Goal: Information Seeking & Learning: Understand process/instructions

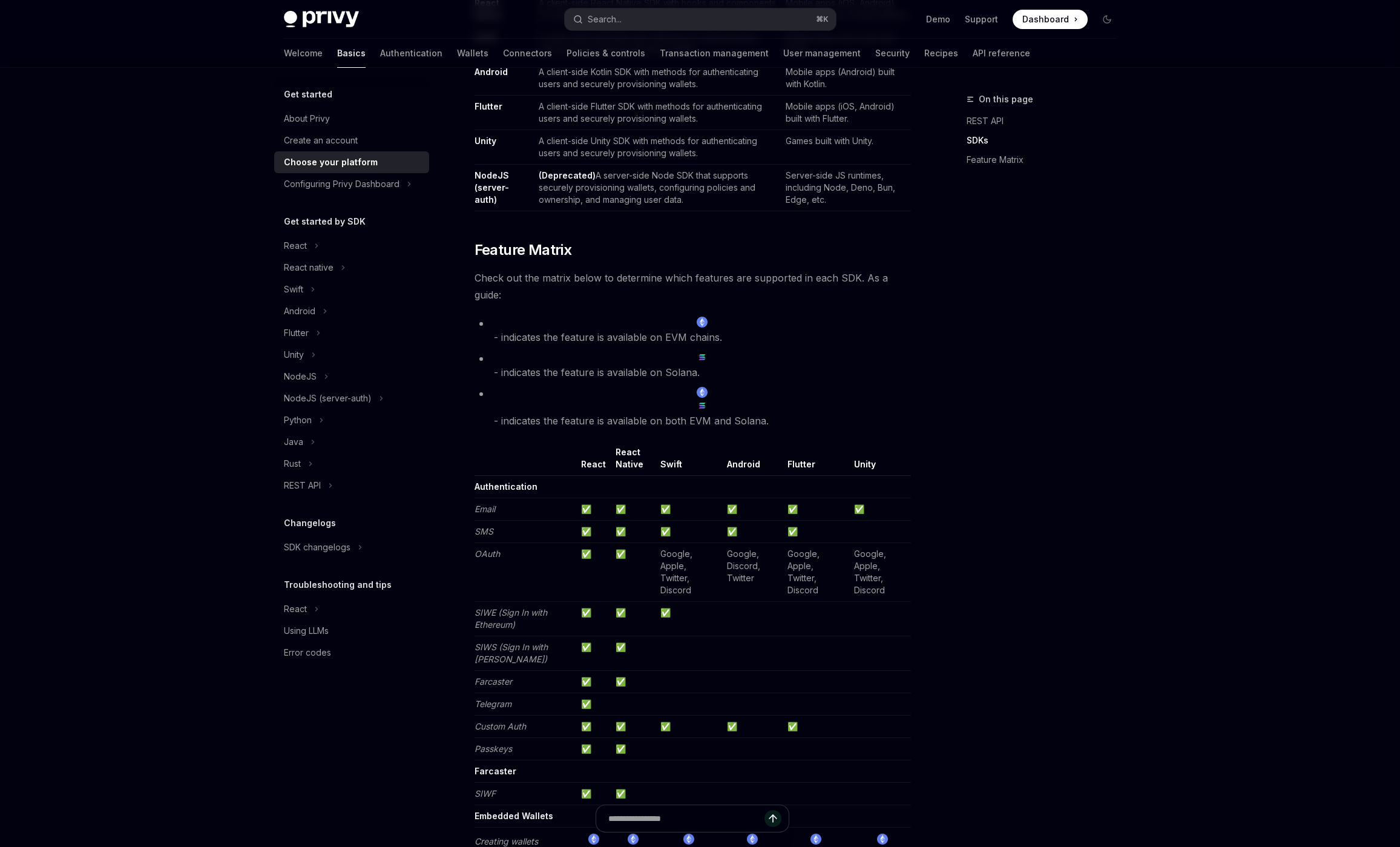
scroll to position [879, 0]
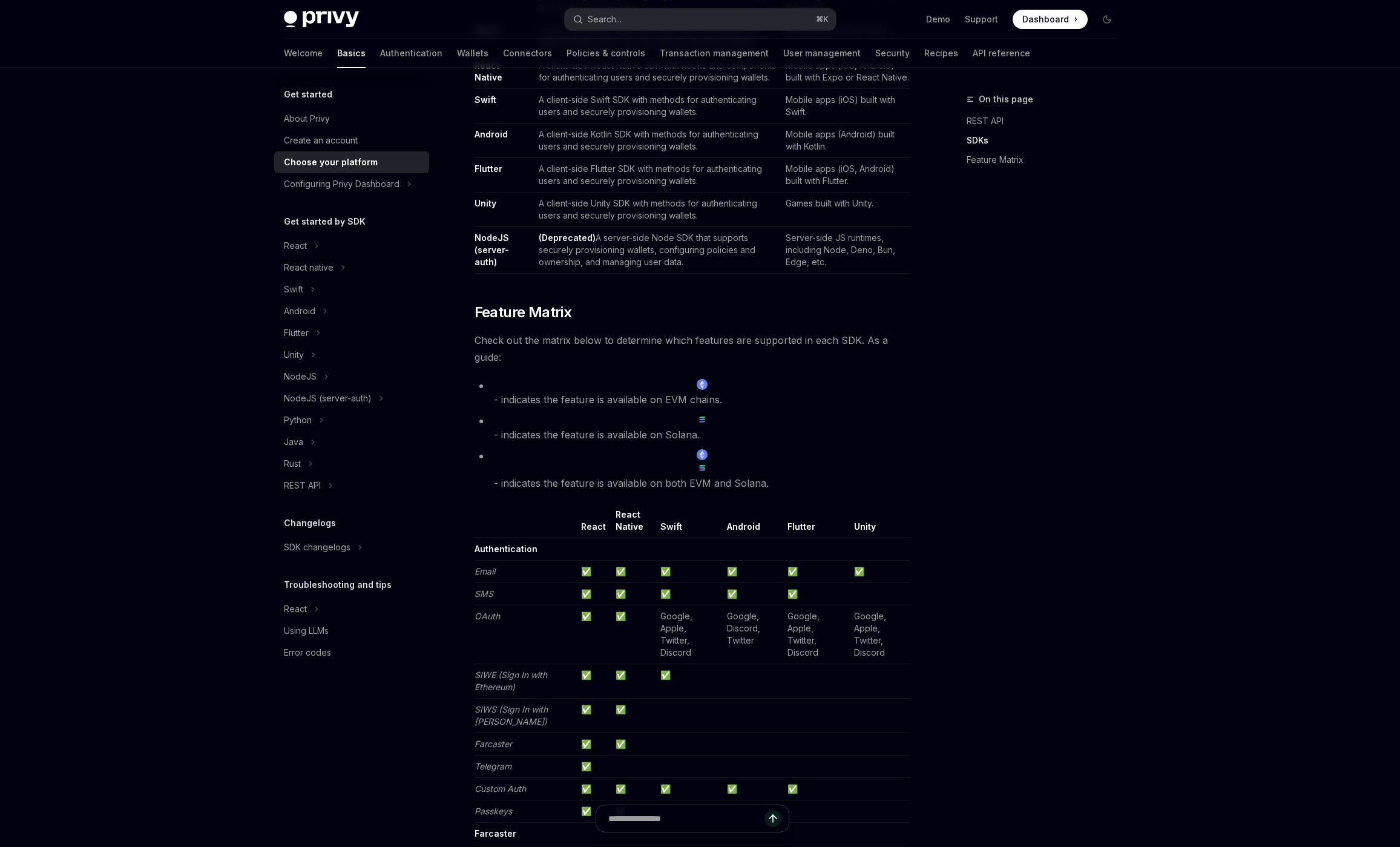
drag, startPoint x: 614, startPoint y: 403, endPoint x: 777, endPoint y: 399, distance: 163.0
click at [778, 399] on li "- indicates the feature is available on EVM chains." at bounding box center [693, 393] width 437 height 31
drag, startPoint x: 481, startPoint y: 416, endPoint x: 504, endPoint y: 417, distance: 23.0
click at [483, 416] on li "- indicates the feature is available on Solana." at bounding box center [693, 428] width 437 height 31
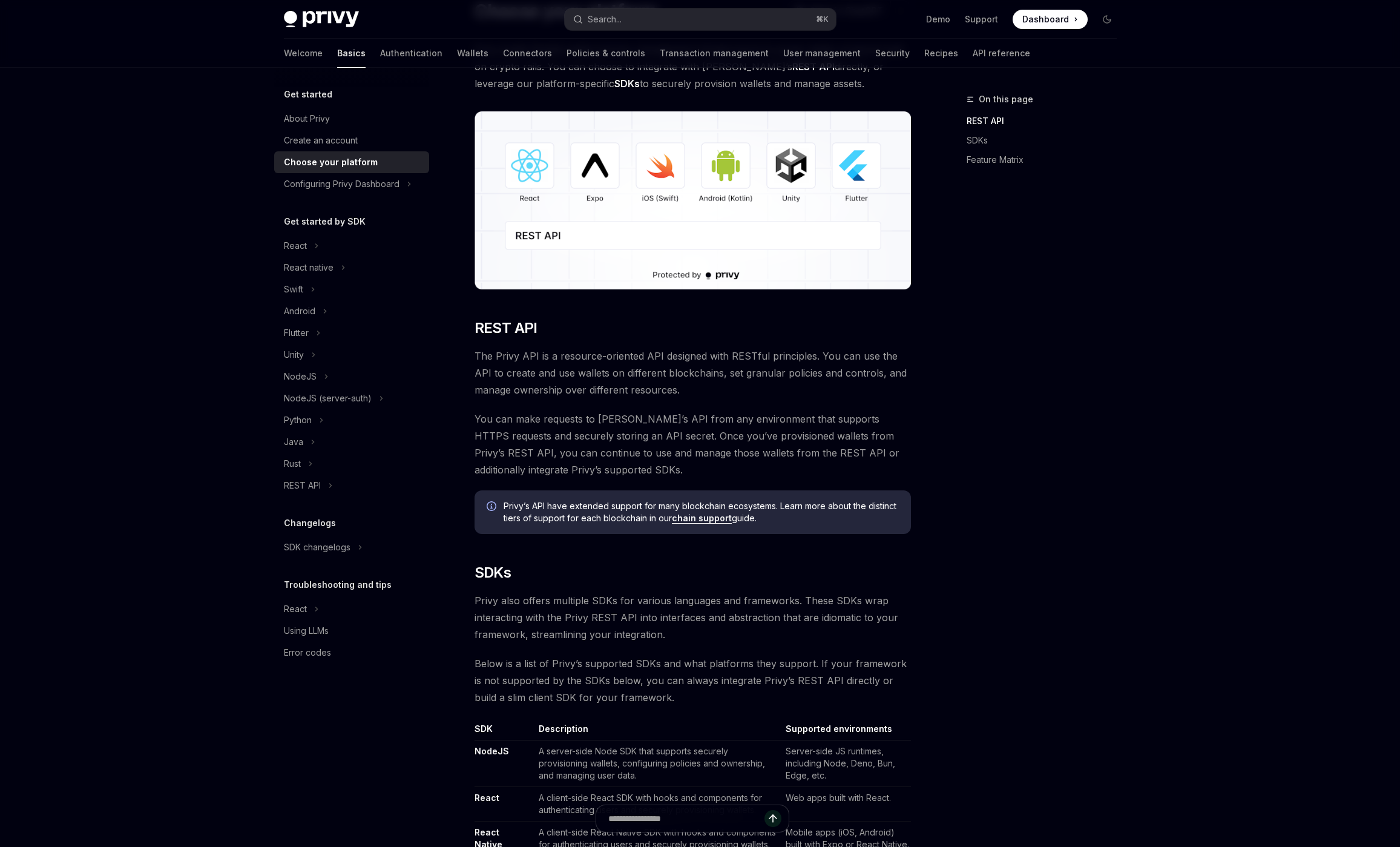
scroll to position [0, 0]
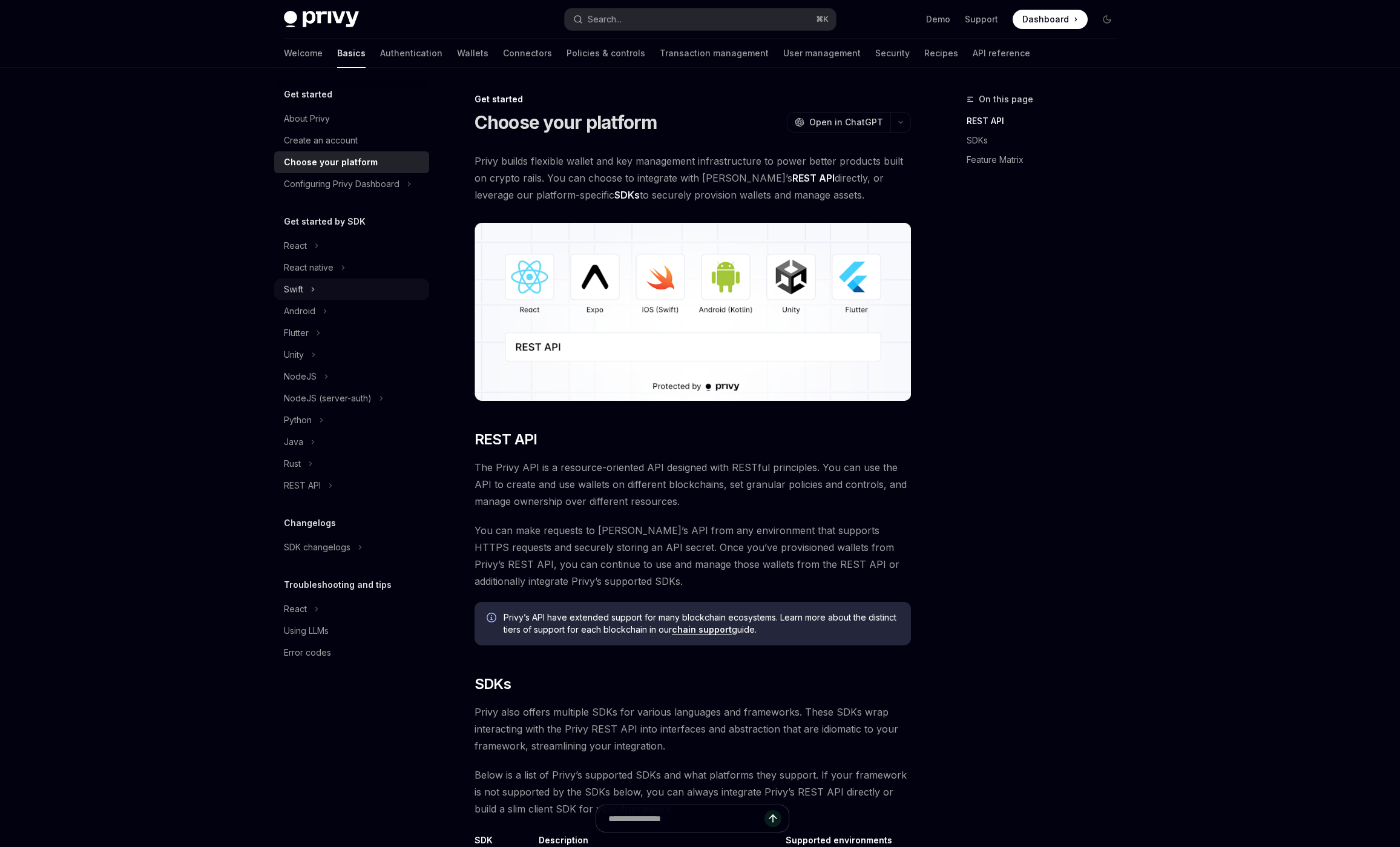
click at [312, 294] on icon "Toggle Swift section" at bounding box center [313, 289] width 5 height 14
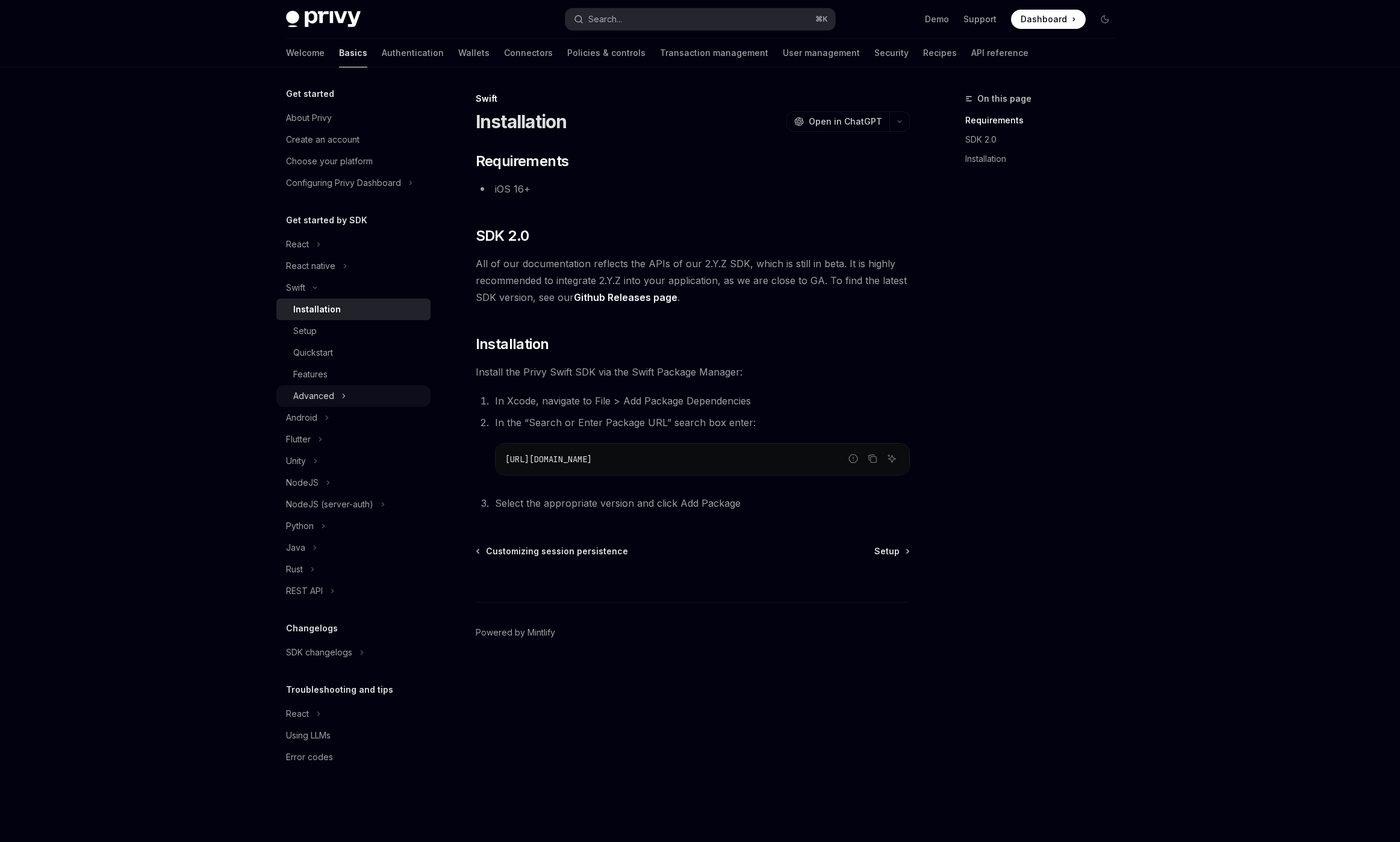
click at [343, 398] on icon "Toggle Advanced section" at bounding box center [343, 396] width 5 height 14
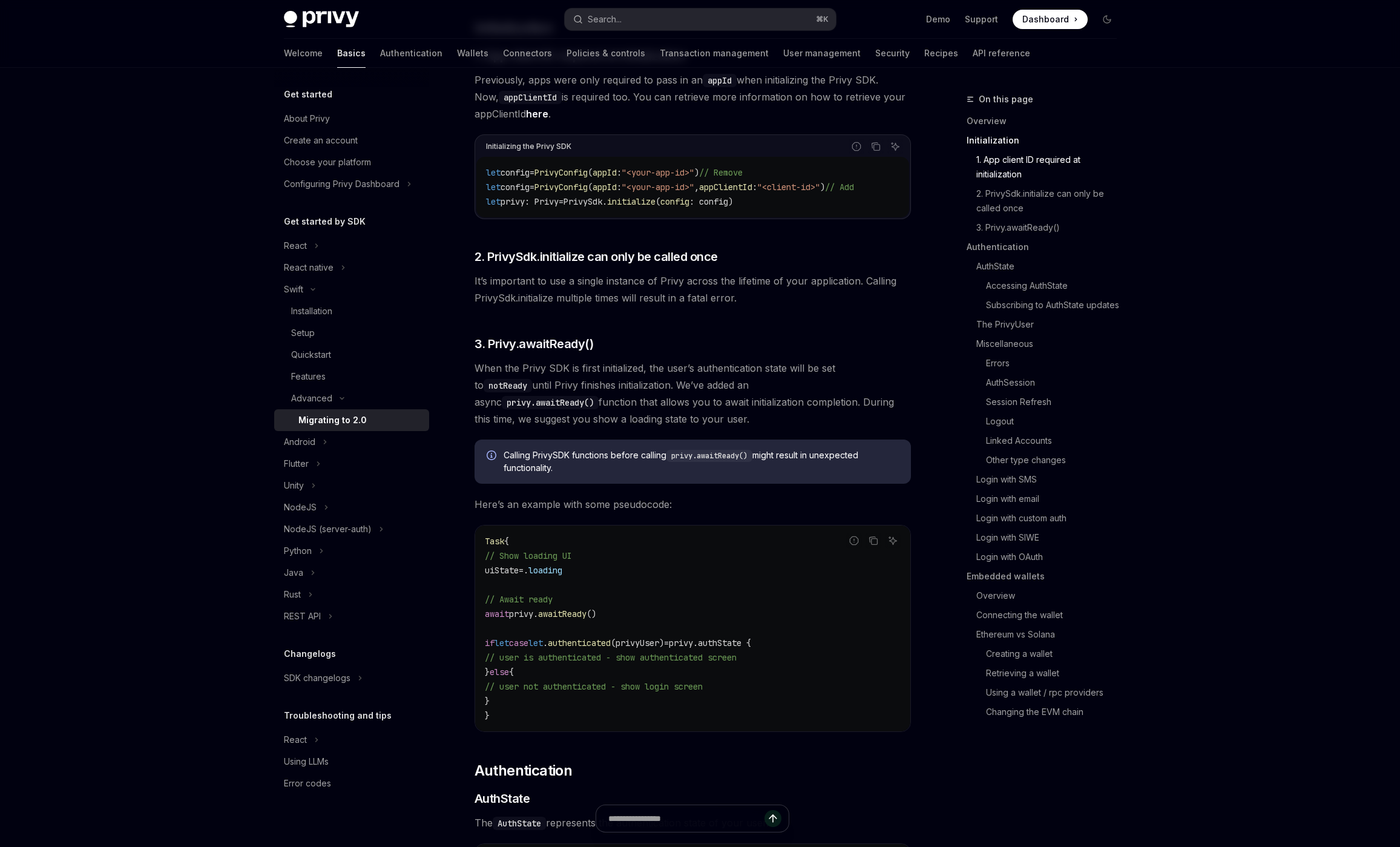
scroll to position [297, 0]
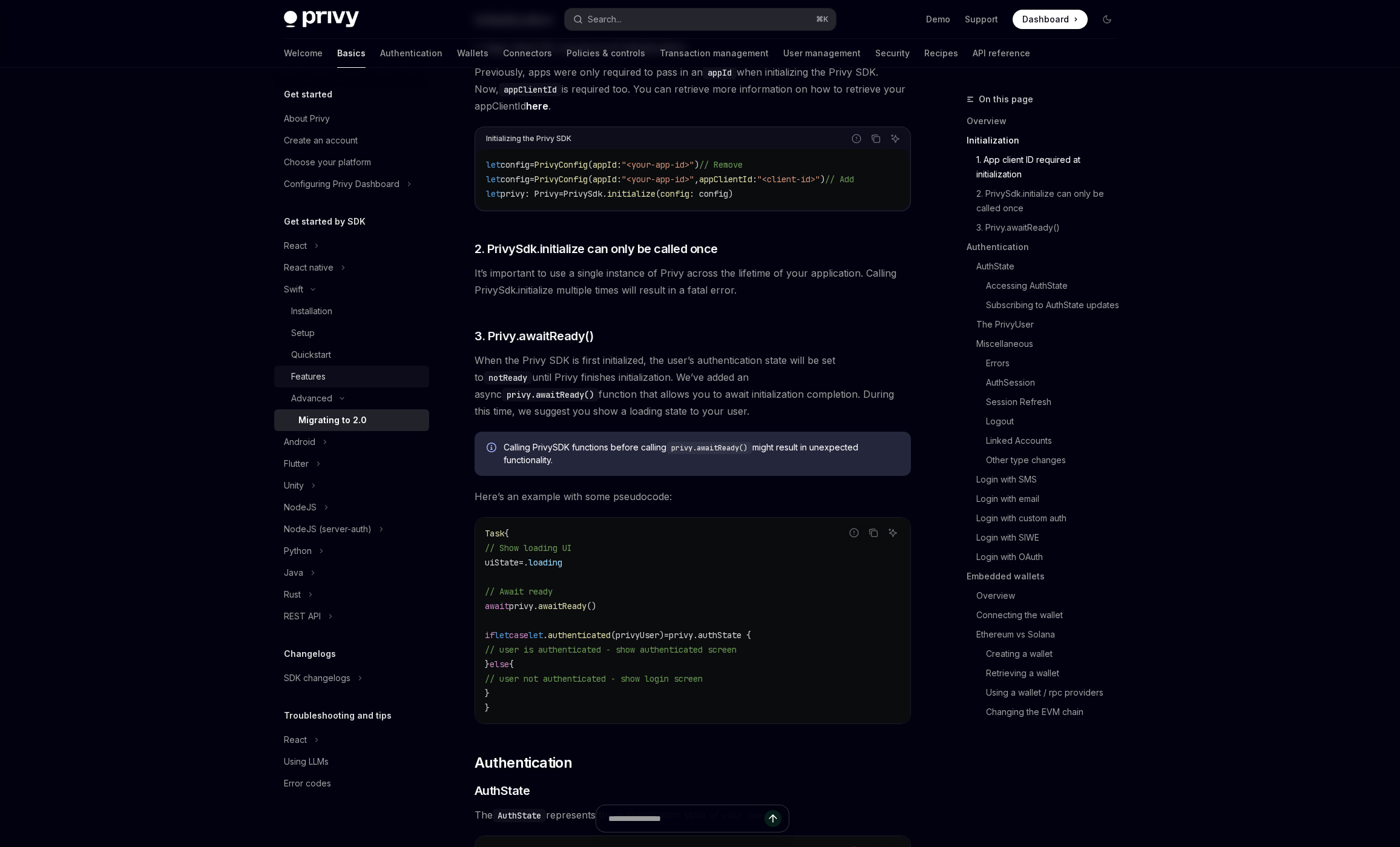
click at [314, 376] on div "Features" at bounding box center [308, 376] width 35 height 14
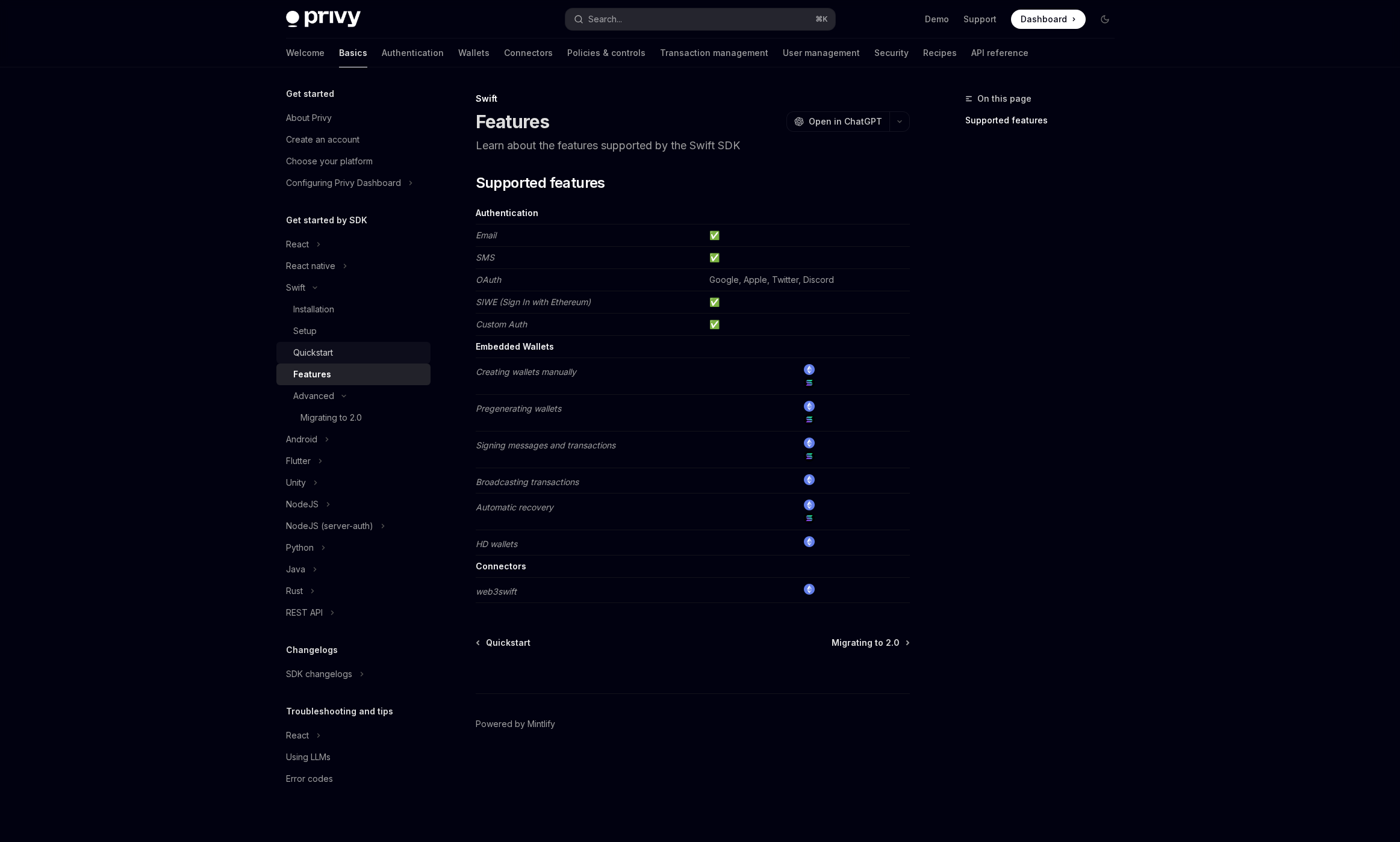
click at [310, 359] on div "Quickstart" at bounding box center [313, 353] width 40 height 14
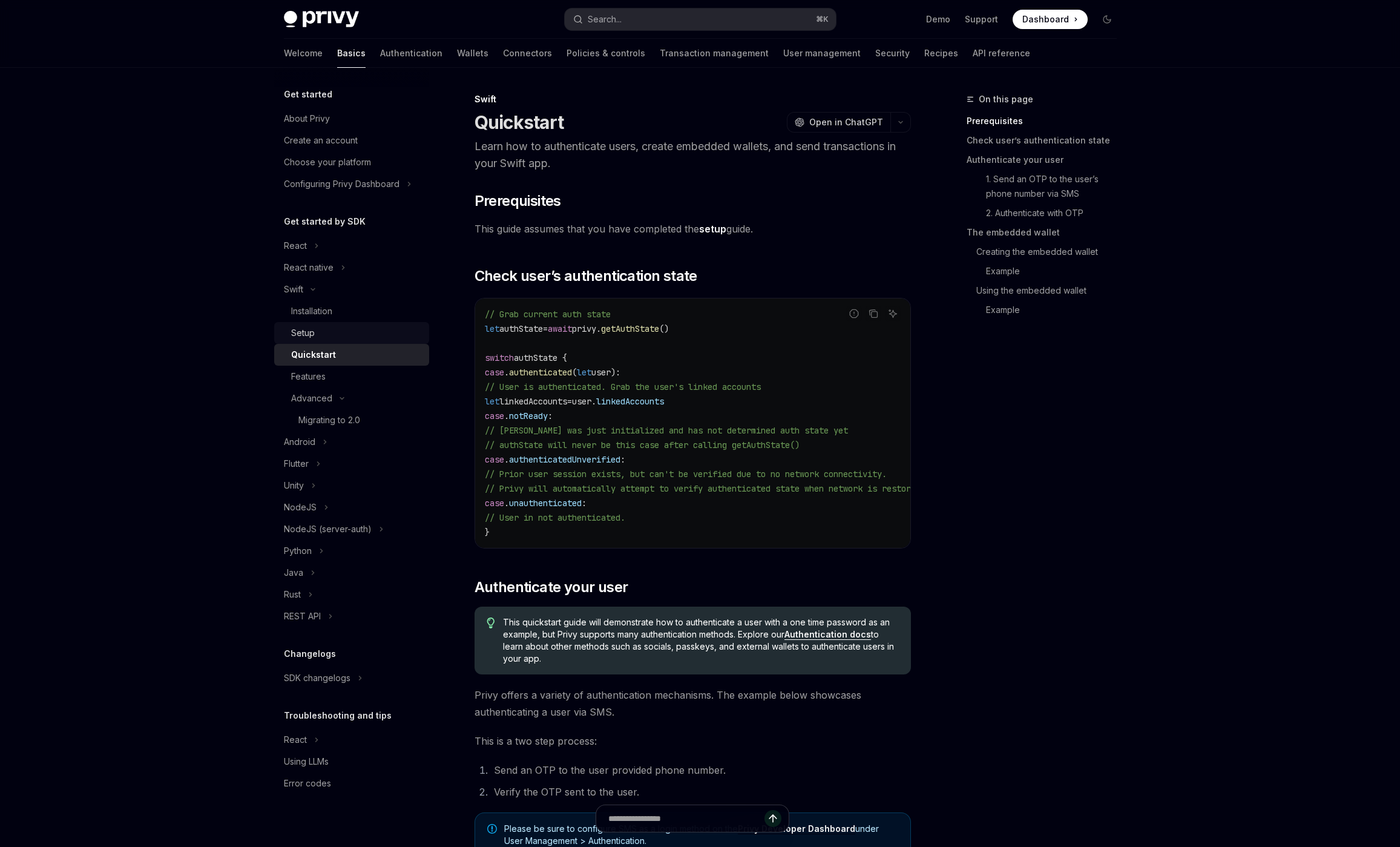
click at [306, 334] on div "Setup" at bounding box center [302, 332] width 24 height 14
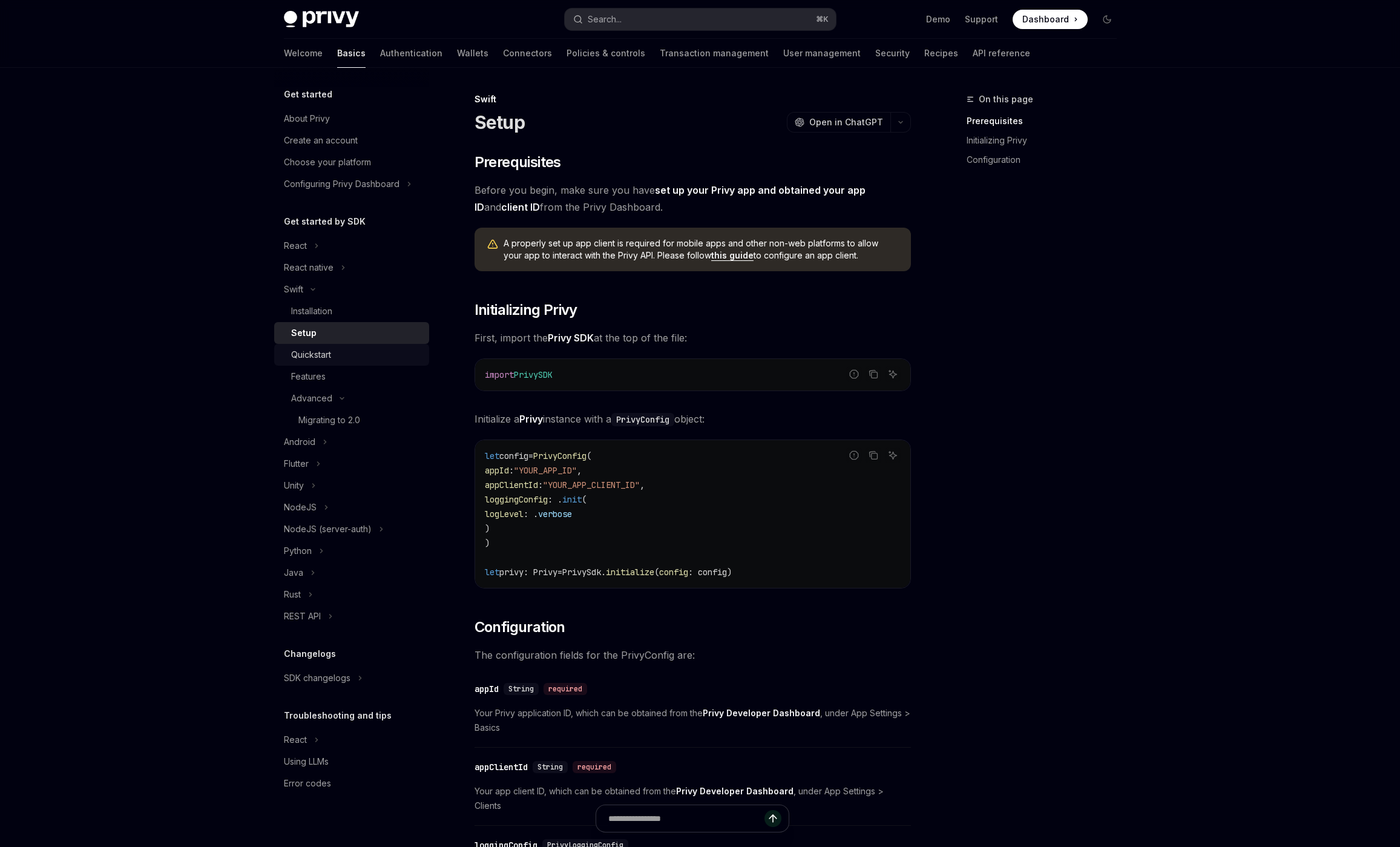
click at [319, 359] on div "Quickstart" at bounding box center [311, 355] width 40 height 14
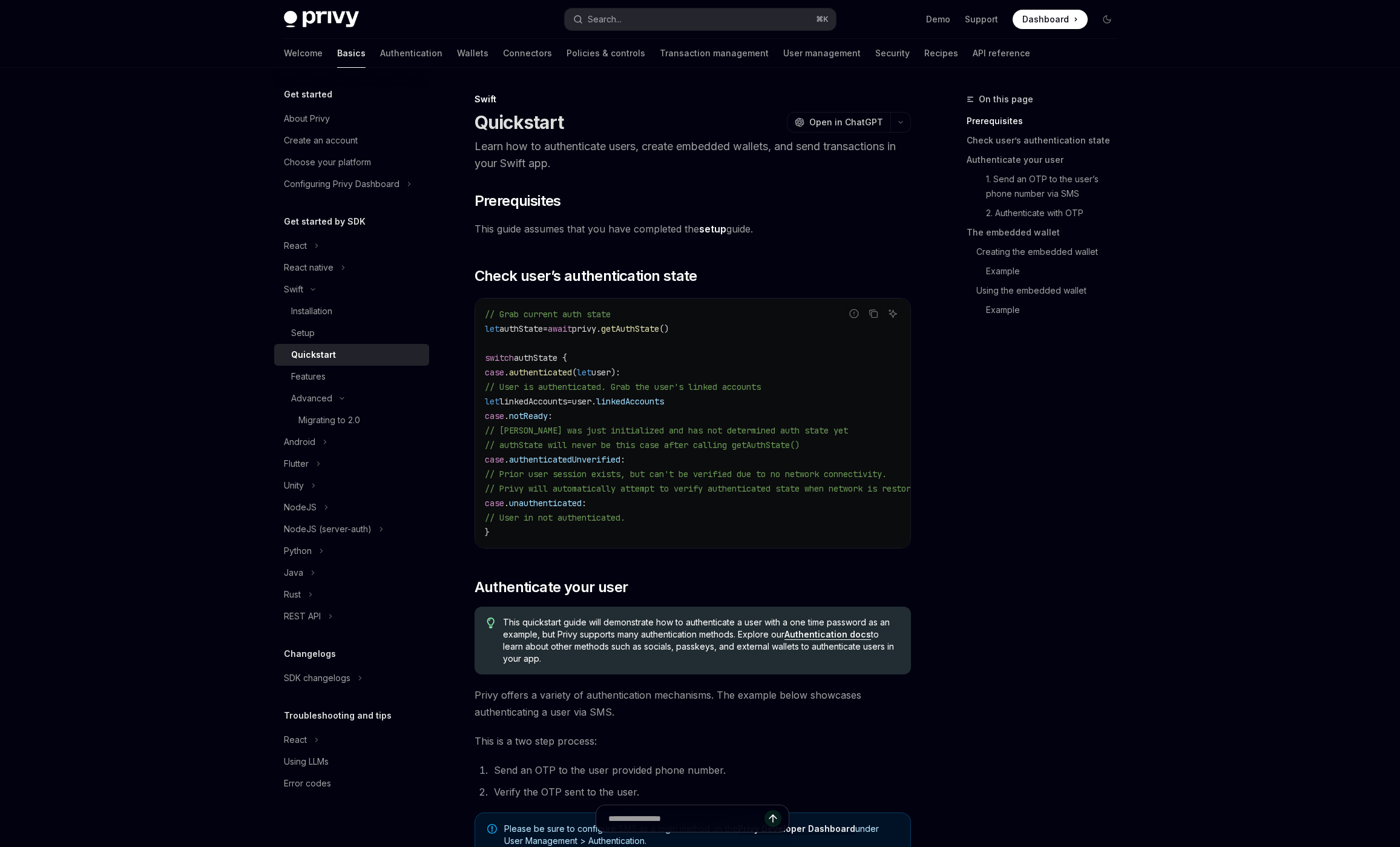
type textarea "*"
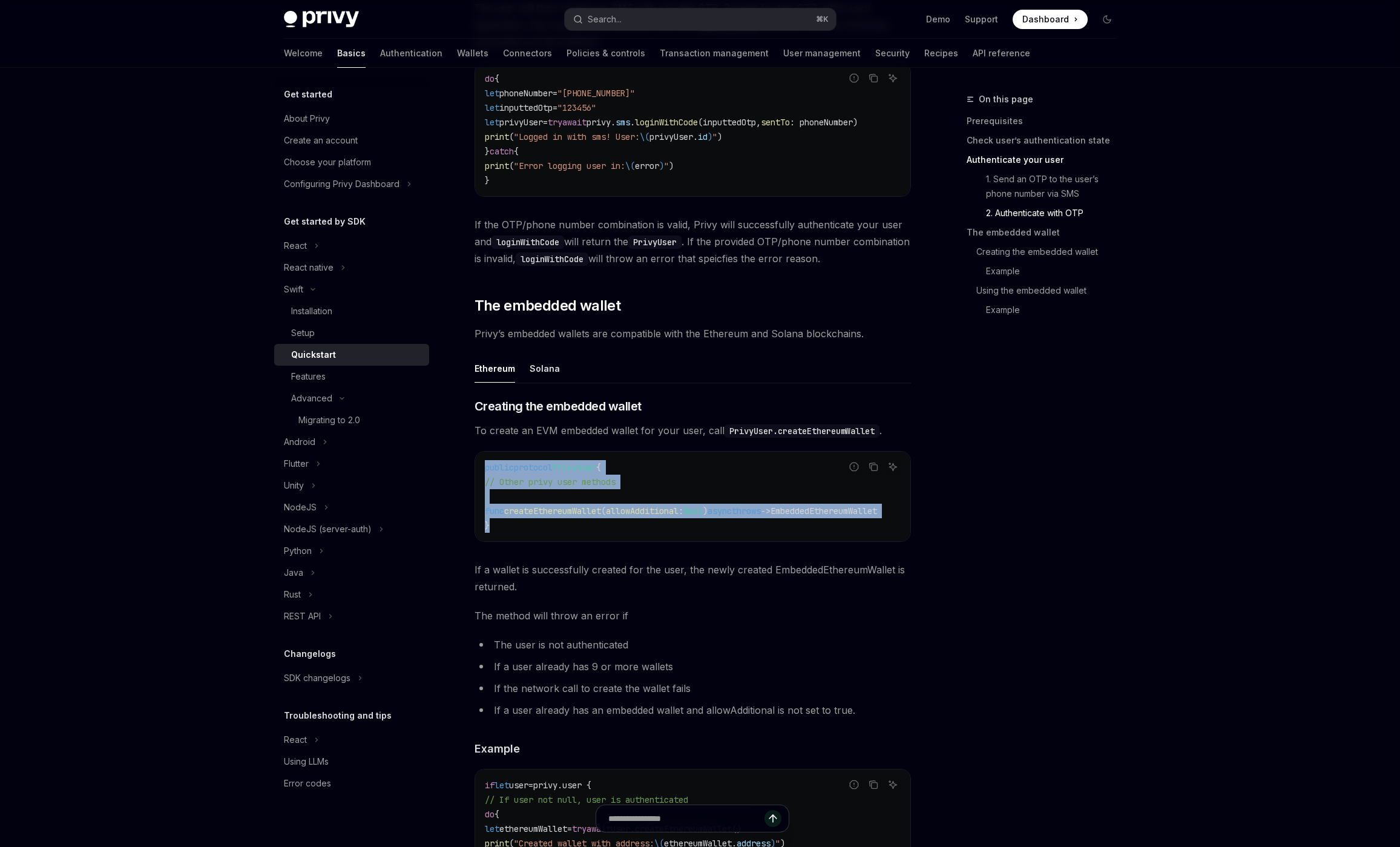
drag, startPoint x: 489, startPoint y: 532, endPoint x: 480, endPoint y: 452, distance: 80.5
click at [480, 452] on div "public protocol PrivyUser { // Other privy user methods func createEthereumWall…" at bounding box center [693, 496] width 435 height 90
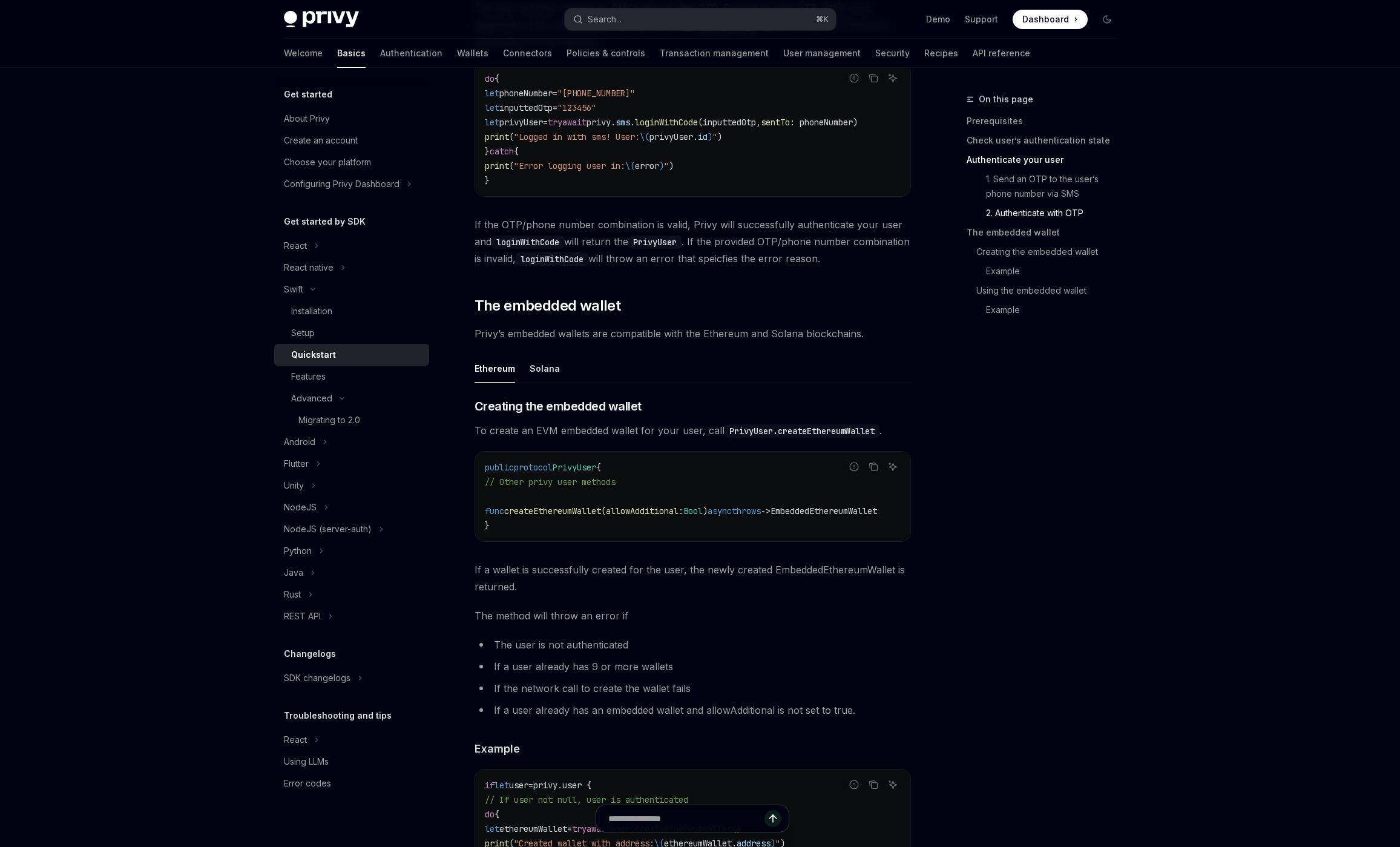
click at [494, 529] on code "public protocol PrivyUser { // Other privy user methods func createEthereumWall…" at bounding box center [695, 496] width 421 height 73
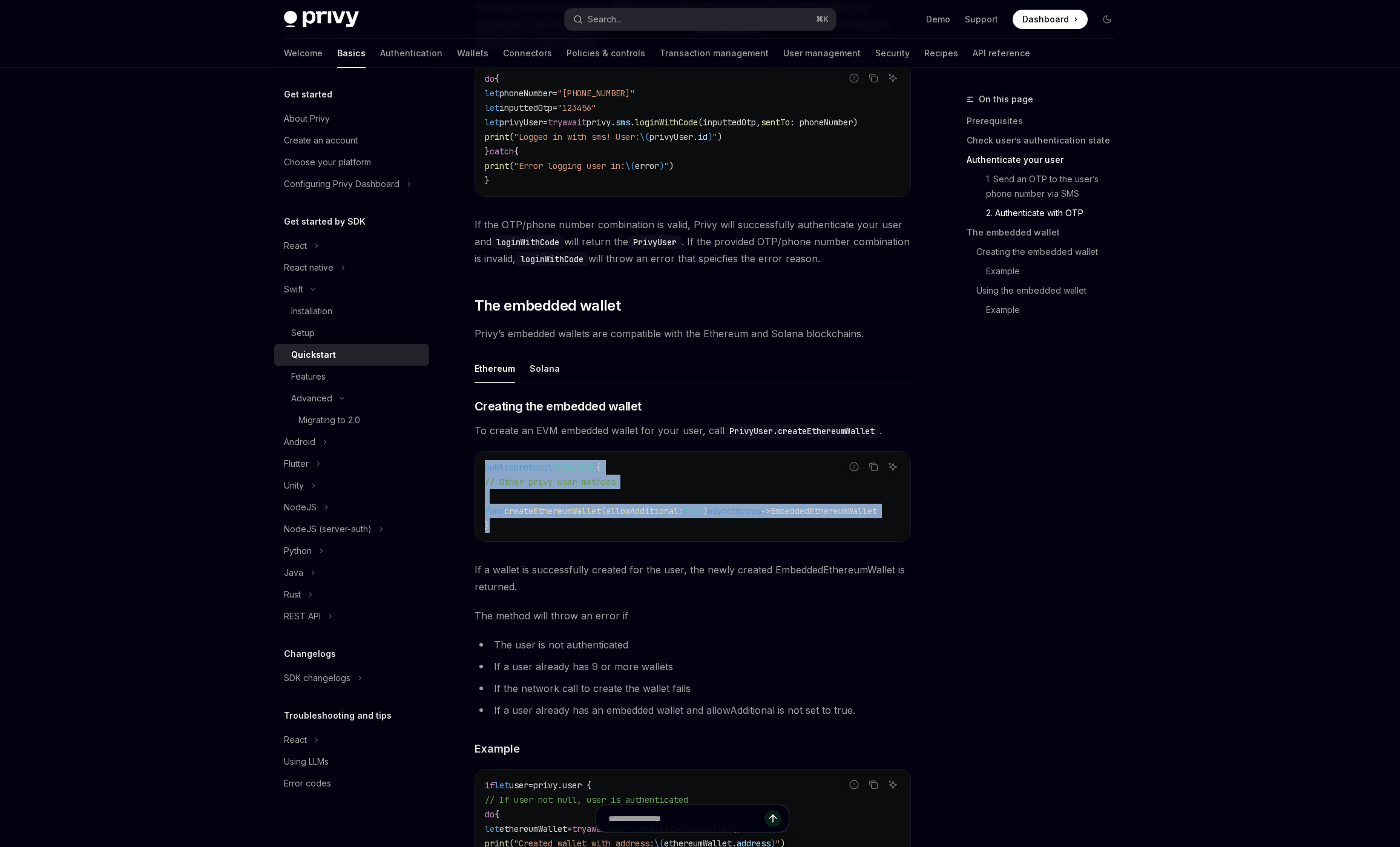
drag, startPoint x: 495, startPoint y: 534, endPoint x: 460, endPoint y: 457, distance: 84.6
click at [475, 457] on div "public protocol PrivyUser { // Other privy user methods func createEthereumWall…" at bounding box center [693, 496] width 435 height 90
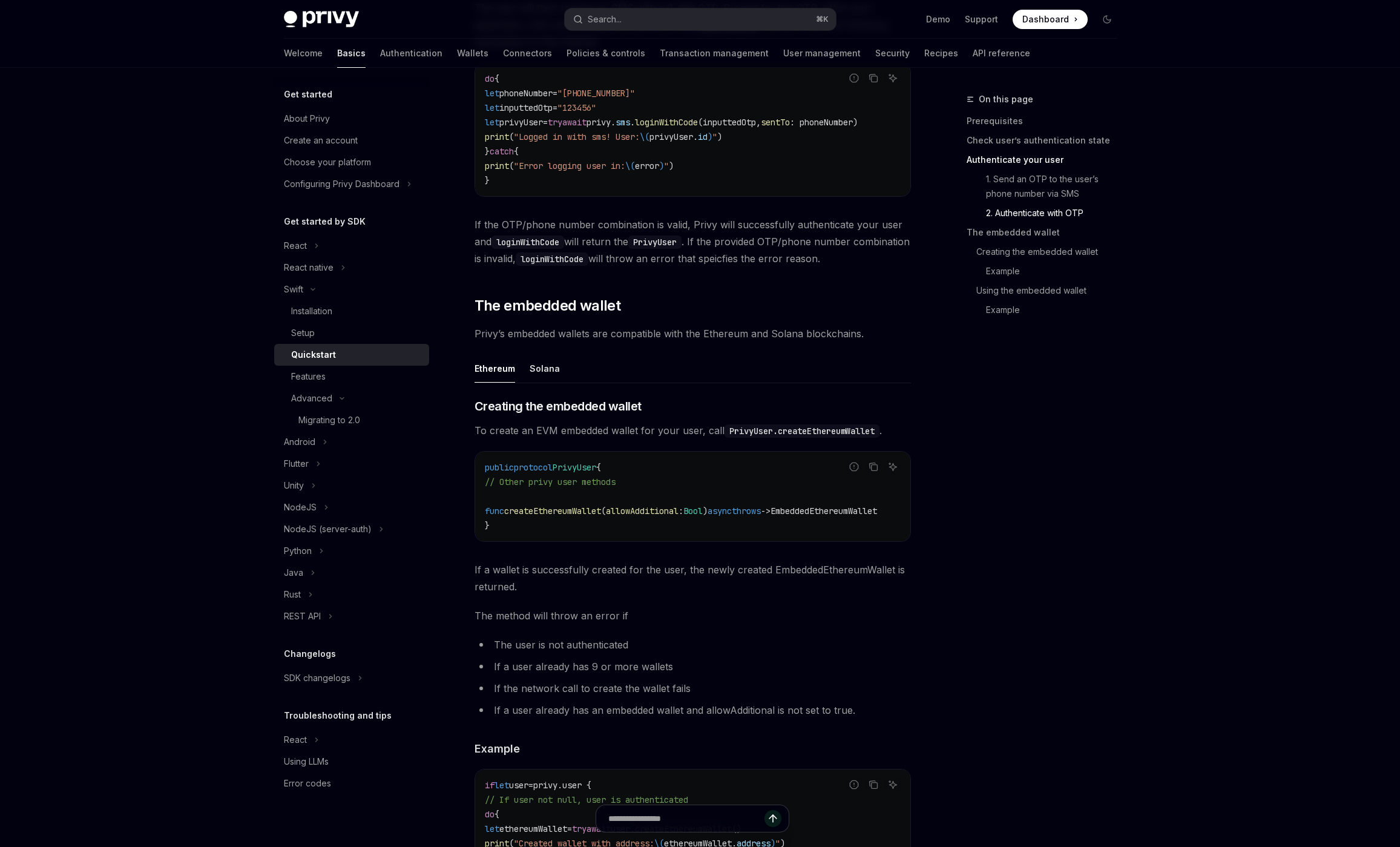
click at [509, 533] on code "public protocol PrivyUser { // Other privy user methods func createEthereumWall…" at bounding box center [695, 496] width 421 height 73
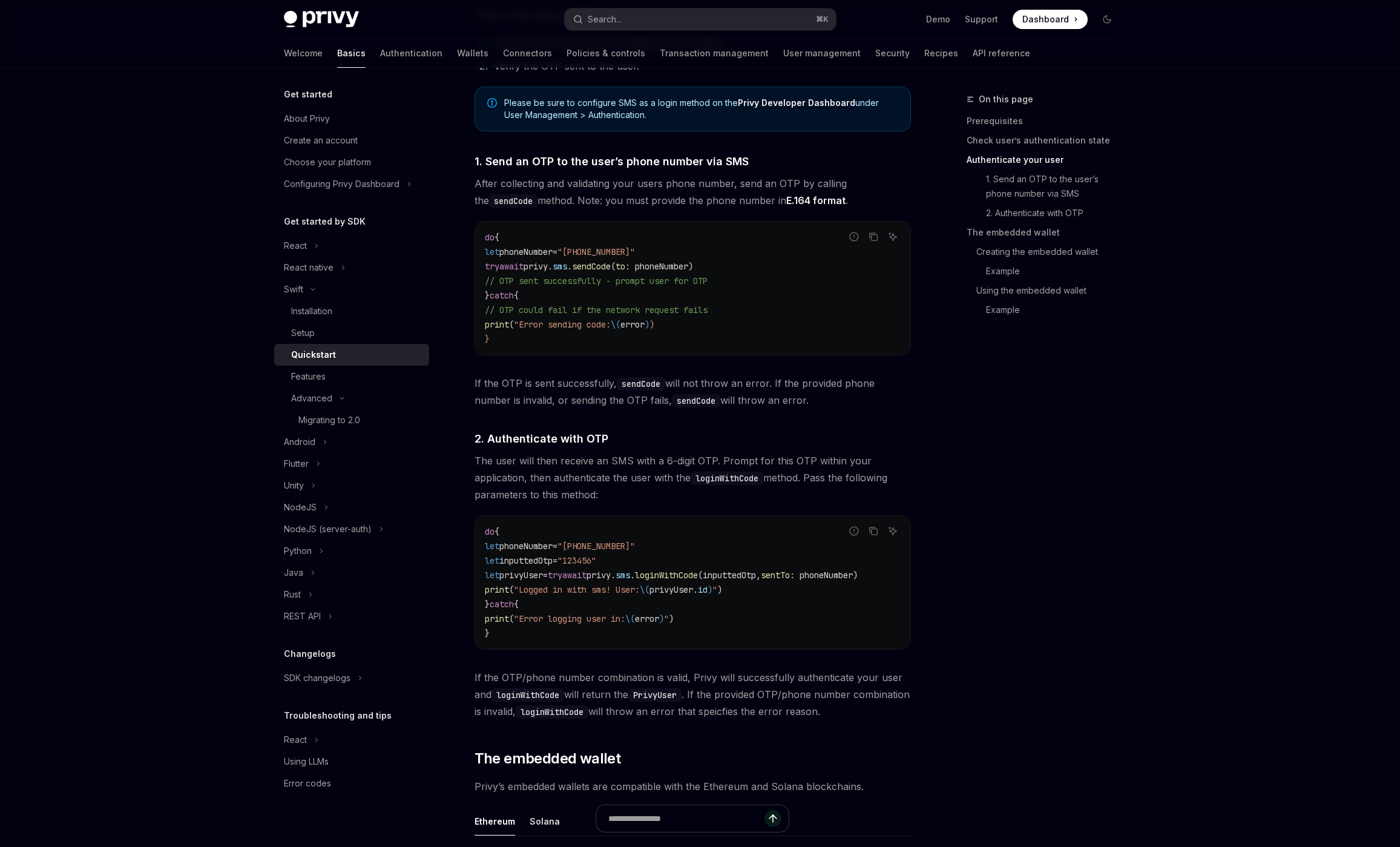
drag, startPoint x: 474, startPoint y: 686, endPoint x: 918, endPoint y: 714, distance: 444.9
click at [918, 714] on div "On this page Prerequisites Check user’s authentication state Authenticate your …" at bounding box center [700, 827] width 852 height 2970
click at [889, 718] on span "If the OTP/phone number combination is valid, Privy will successfully authentic…" at bounding box center [693, 694] width 437 height 51
drag, startPoint x: 890, startPoint y: 721, endPoint x: 470, endPoint y: 687, distance: 421.4
click at [470, 687] on div "Swift Quickstart OpenAI Open in ChatGPT Learn how to authenticate users, create…" at bounding box center [580, 839] width 668 height 2946
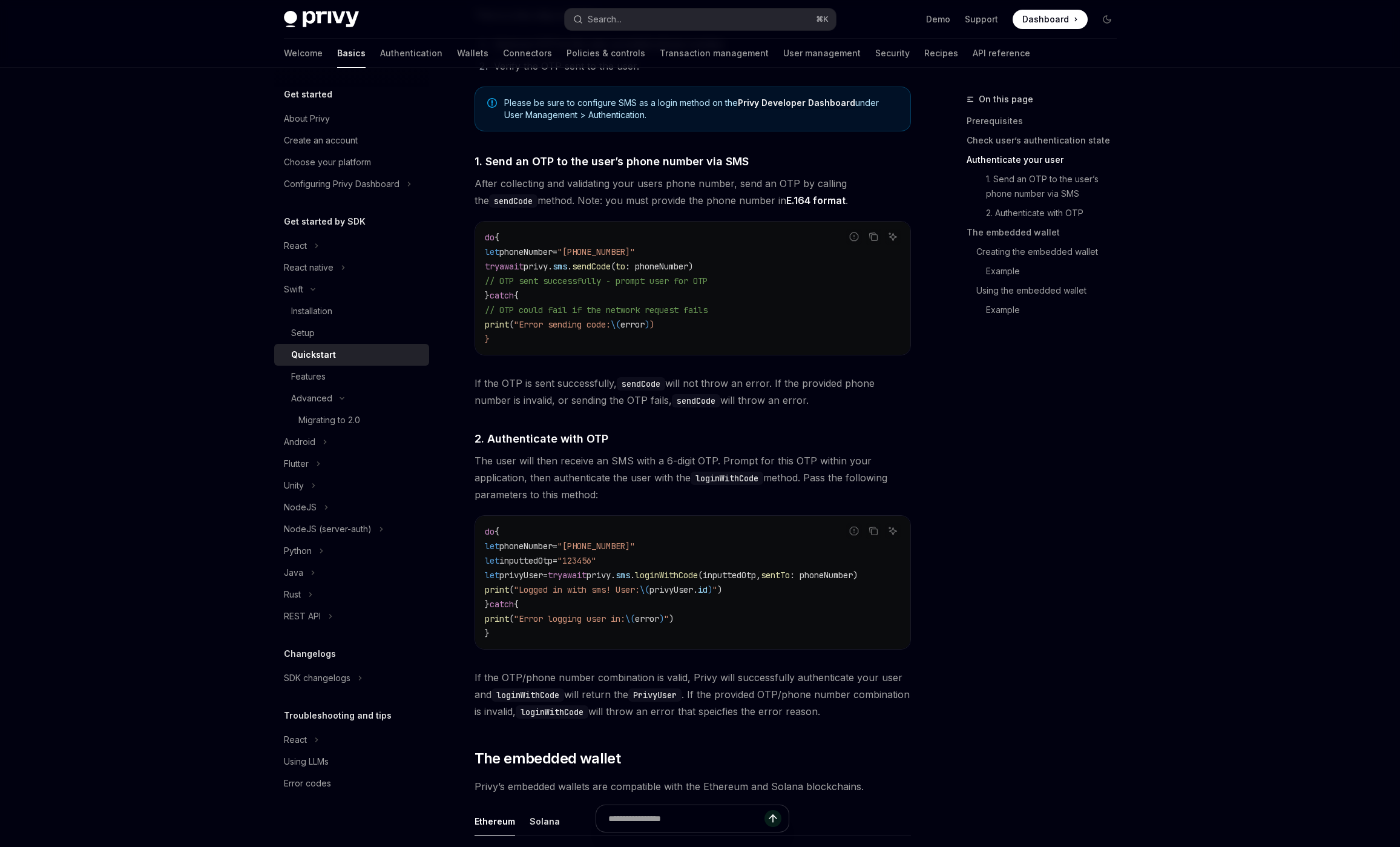
click at [887, 719] on span "If the OTP/phone number combination is valid, Privy will successfully authentic…" at bounding box center [693, 694] width 437 height 51
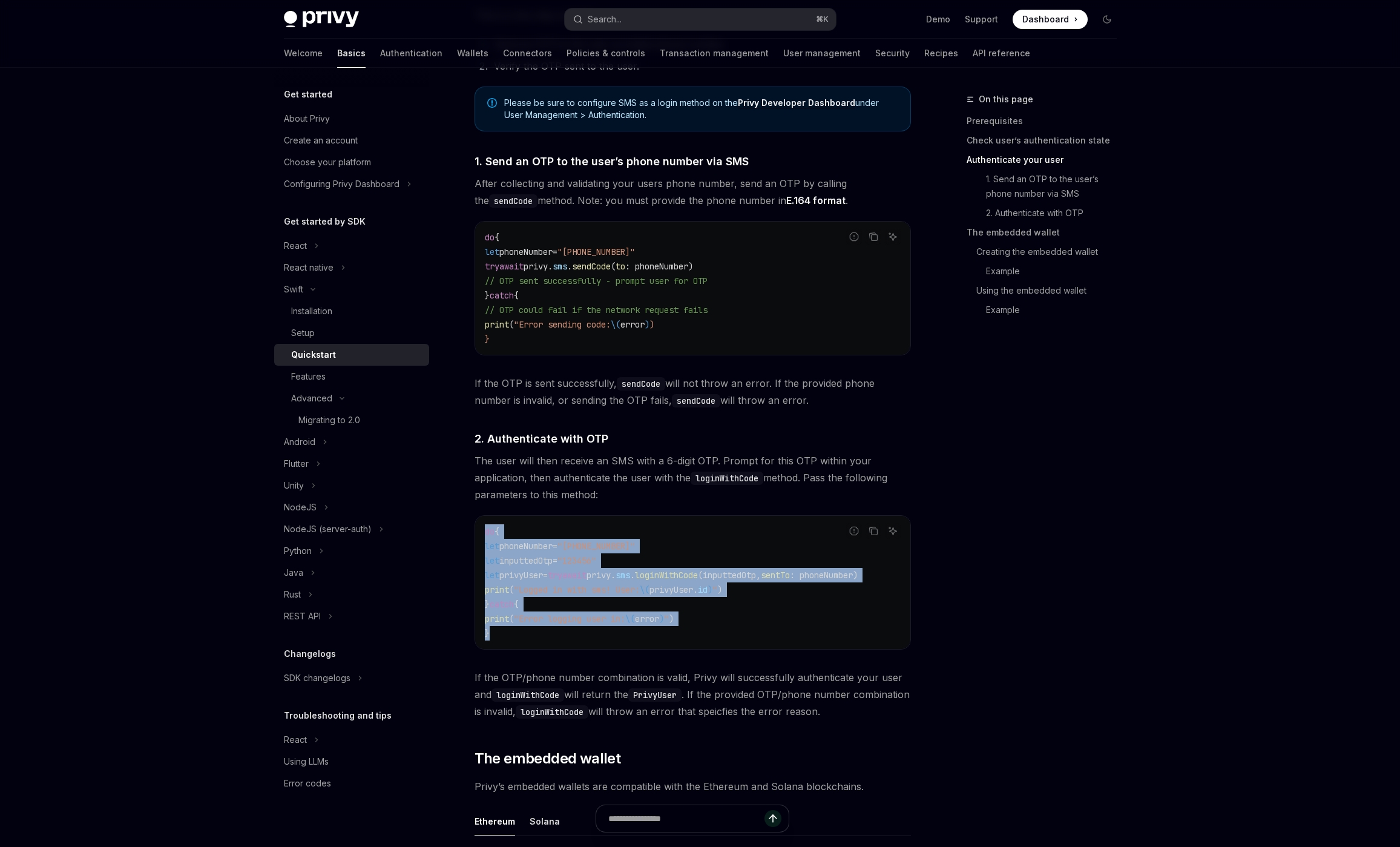
drag, startPoint x: 496, startPoint y: 639, endPoint x: 468, endPoint y: 536, distance: 106.7
click at [475, 536] on div "do { let phoneNumber = "[PHONE_NUMBER]" let inputtedOtp = "123456" let privyUse…" at bounding box center [693, 583] width 435 height 133
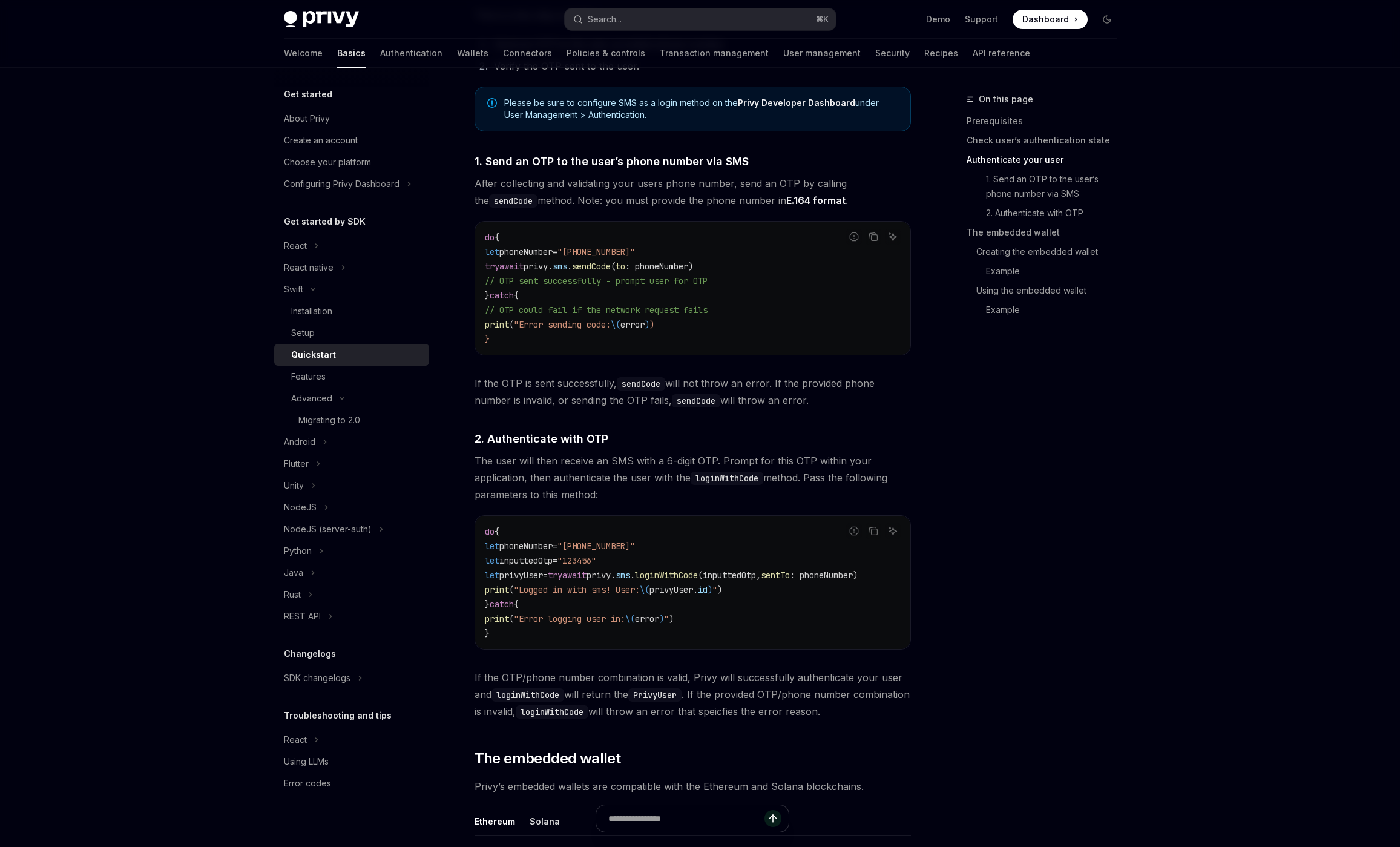
click at [498, 637] on code "do { let phoneNumber = "[PHONE_NUMBER]" let inputtedOtp = "123456" let privyUse…" at bounding box center [692, 582] width 416 height 116
